Goal: Transaction & Acquisition: Purchase product/service

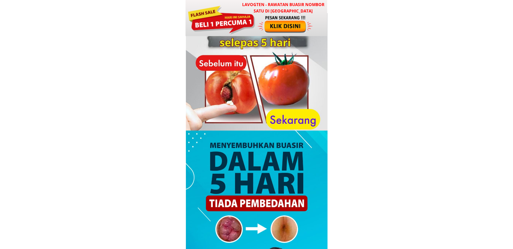
click at [247, 30] on div at bounding box center [221, 19] width 68 height 30
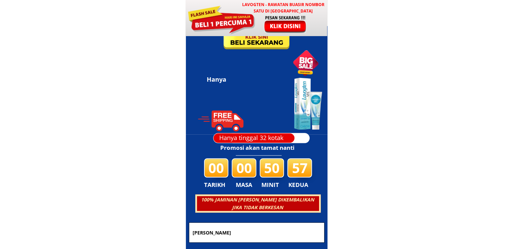
scroll to position [3251, 0]
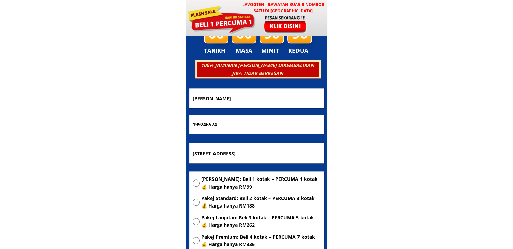
drag, startPoint x: 297, startPoint y: 147, endPoint x: 143, endPoint y: 151, distance: 154.2
click at [144, 151] on body "LAVOGTEN - Rawatan Buasir Nombor Satu di [GEOGRAPHIC_DATA] Dengarkan pengalaman…" at bounding box center [256, 193] width 513 height 6889
paste input "[STREET_ADDRESS]"
type input "[STREET_ADDRESS]"
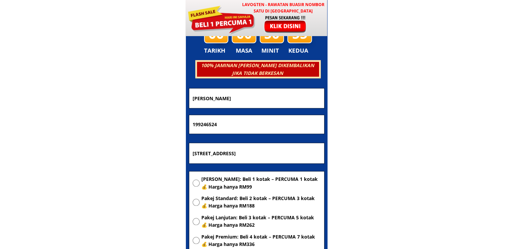
click at [214, 183] on span "[PERSON_NAME]: Beli 1 kotak – PERCUMA 1 kotak 💰 Harga hanya RM99" at bounding box center [260, 182] width 119 height 15
radio input "true"
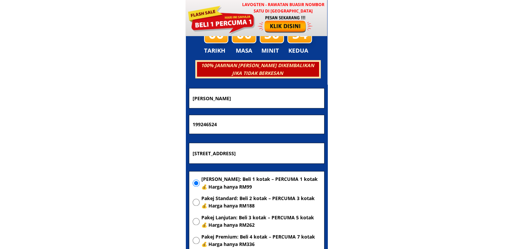
drag, startPoint x: 232, startPoint y: 125, endPoint x: 147, endPoint y: 123, distance: 85.0
click at [147, 123] on body "LAVOGTEN - Rawatan Buasir Nombor Satu di [GEOGRAPHIC_DATA] Dengarkan pengalaman…" at bounding box center [256, 193] width 513 height 6889
paste input "[PHONE_NUMBER]"
click at [203, 126] on input "011-1058 4407" at bounding box center [257, 124] width 132 height 19
type input "01110584407"
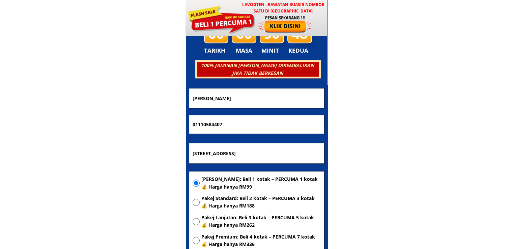
drag, startPoint x: 260, startPoint y: 99, endPoint x: 105, endPoint y: 107, distance: 155.3
click at [105, 107] on body "LAVOGTEN - Rawatan Buasir Nombor Satu di Malaysia Dengarkan pengalaman hebat pe…" at bounding box center [256, 193] width 513 height 6889
paste input "[PERSON_NAME]"
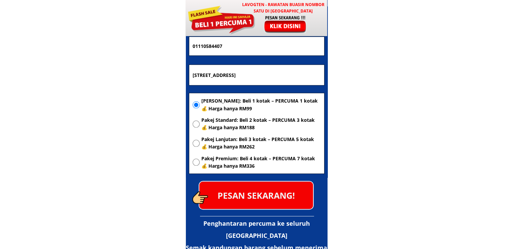
scroll to position [3352, 0]
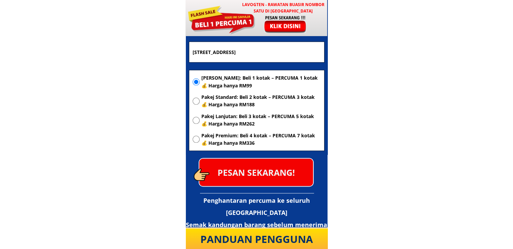
type input "[PERSON_NAME]"
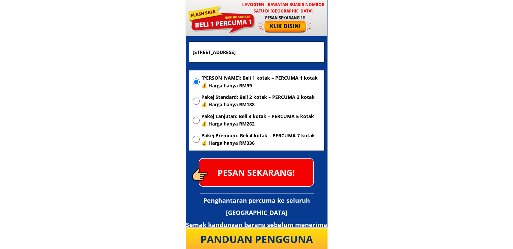
click at [257, 174] on p "PESAN SEKARANG!" at bounding box center [256, 171] width 114 height 27
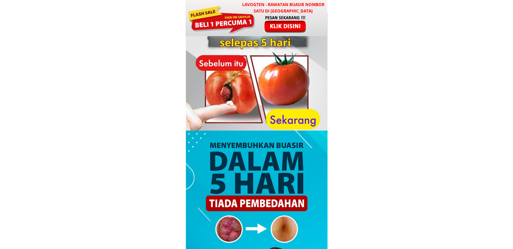
click at [264, 26] on div at bounding box center [286, 24] width 56 height 19
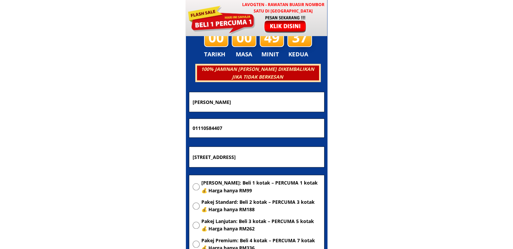
scroll to position [3251, 0]
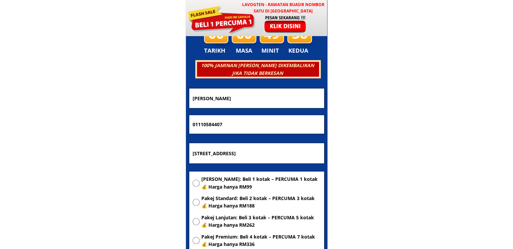
click at [300, 154] on input "[STREET_ADDRESS]" at bounding box center [257, 153] width 132 height 20
paste input "Lot 79,"
type input "Lot 79,"
drag, startPoint x: 261, startPoint y: 119, endPoint x: 125, endPoint y: 117, distance: 135.9
click at [128, 117] on body "LAVOGTEN - Rawatan Buasir Nombor Satu di [GEOGRAPHIC_DATA] Dengarkan pengalaman…" at bounding box center [256, 193] width 513 height 6889
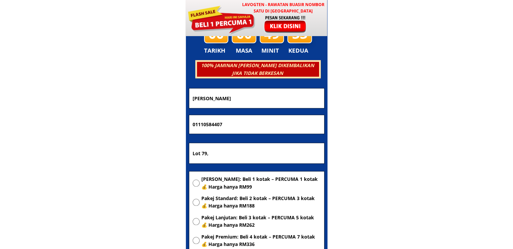
paste input "98102208"
type input "0198102208"
drag, startPoint x: 252, startPoint y: 99, endPoint x: 130, endPoint y: 99, distance: 121.4
click at [131, 99] on body "LAVOGTEN - Rawatan Buasir Nombor Satu di [GEOGRAPHIC_DATA] Dengarkan pengalaman…" at bounding box center [256, 193] width 513 height 6889
paste input "SARIFAH BINTI TENGAH"
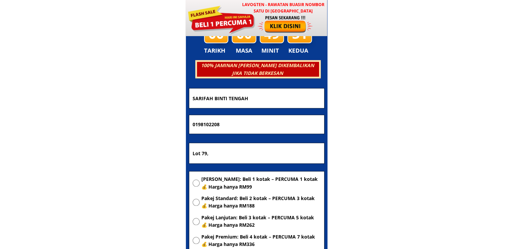
type input "SARIFAH BINTI TENGAH"
click at [214, 178] on span "[PERSON_NAME]: Beli 1 kotak – PERCUMA 1 kotak 💰 Harga hanya RM99" at bounding box center [260, 182] width 119 height 15
radio input "true"
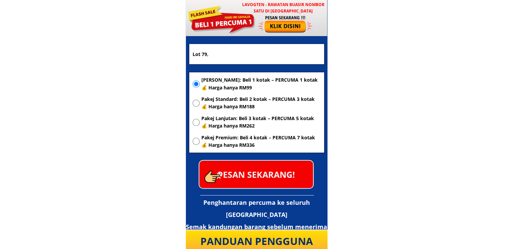
scroll to position [3352, 0]
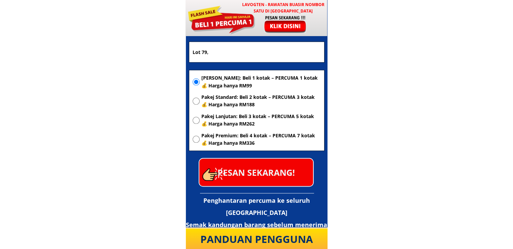
click at [266, 175] on p "PESAN SEKARANG!" at bounding box center [256, 171] width 114 height 27
